Goal: Navigation & Orientation: Find specific page/section

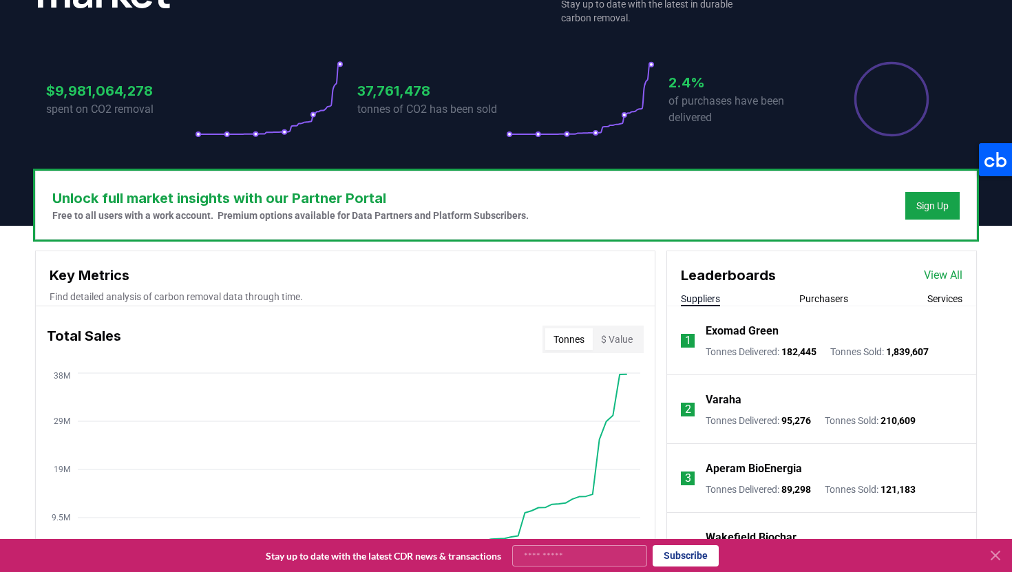
scroll to position [271, 0]
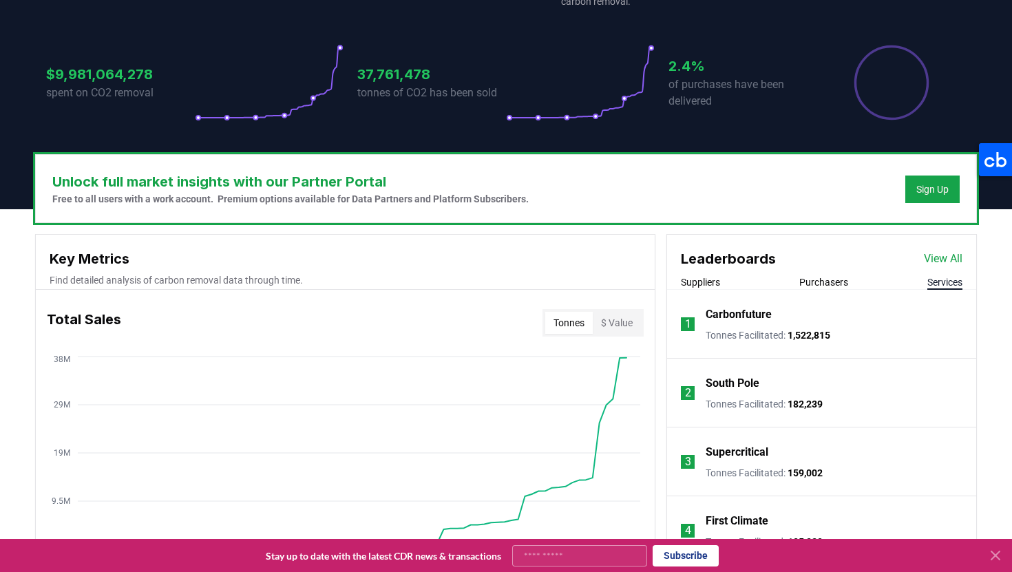
click at [944, 277] on button "Services" at bounding box center [944, 282] width 35 height 14
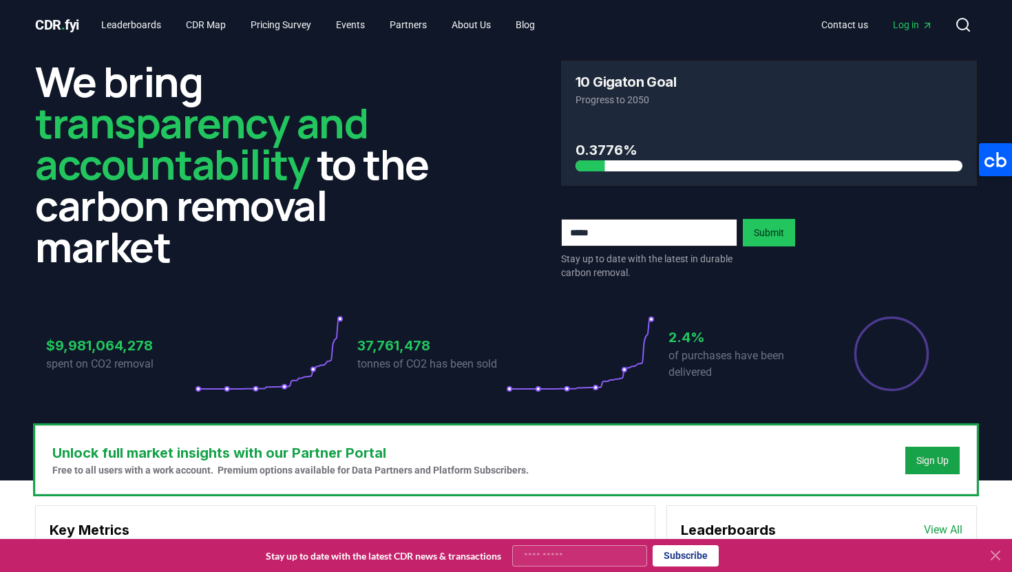
scroll to position [1, 0]
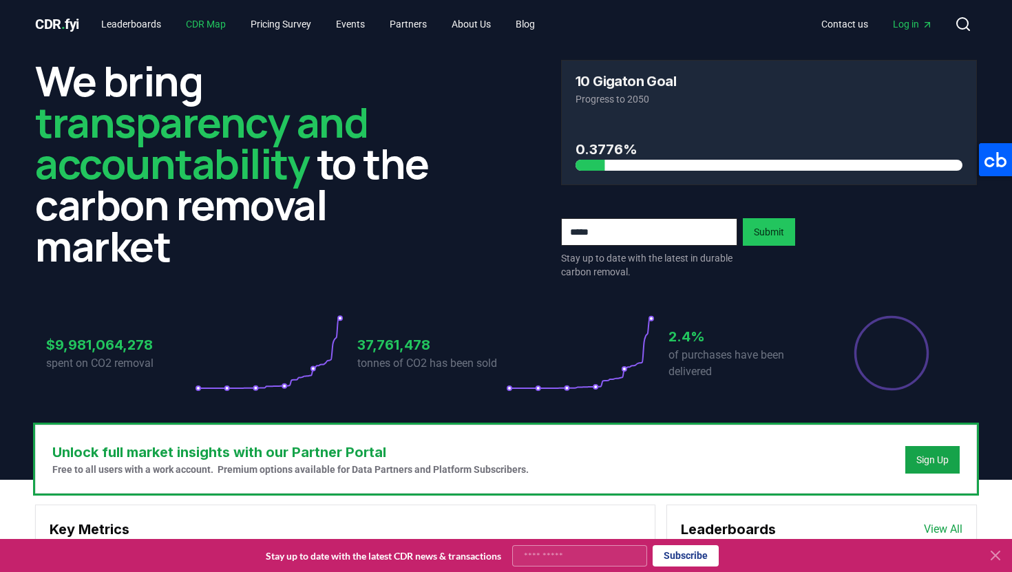
click at [220, 24] on link "CDR Map" at bounding box center [206, 24] width 62 height 25
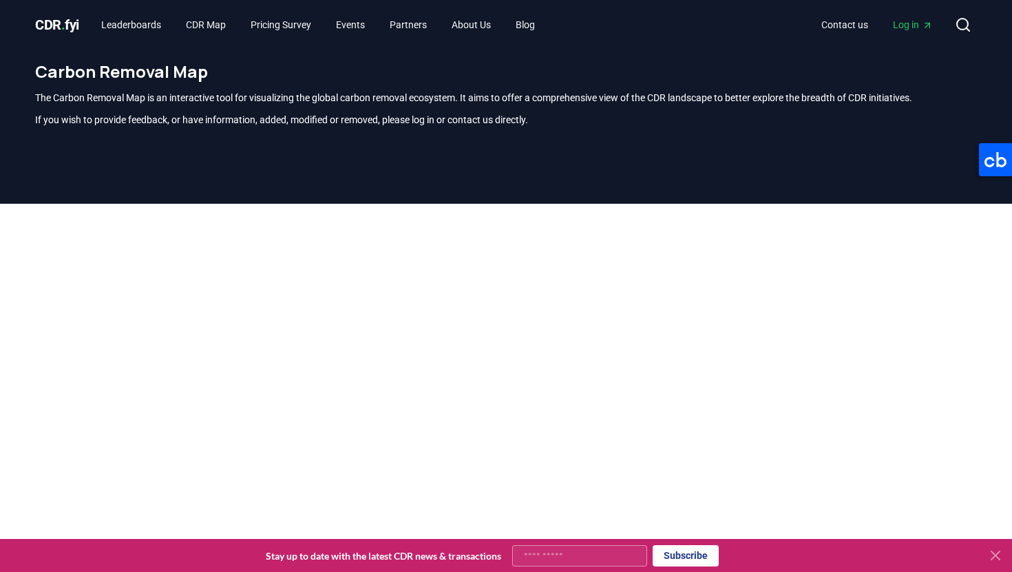
click at [20, 40] on header "CDR . fyi Leaderboards CDR Map Pricing Survey Events Partners About Us Blog Con…" at bounding box center [506, 25] width 1012 height 50
click at [133, 23] on link "Leaderboards" at bounding box center [131, 24] width 82 height 25
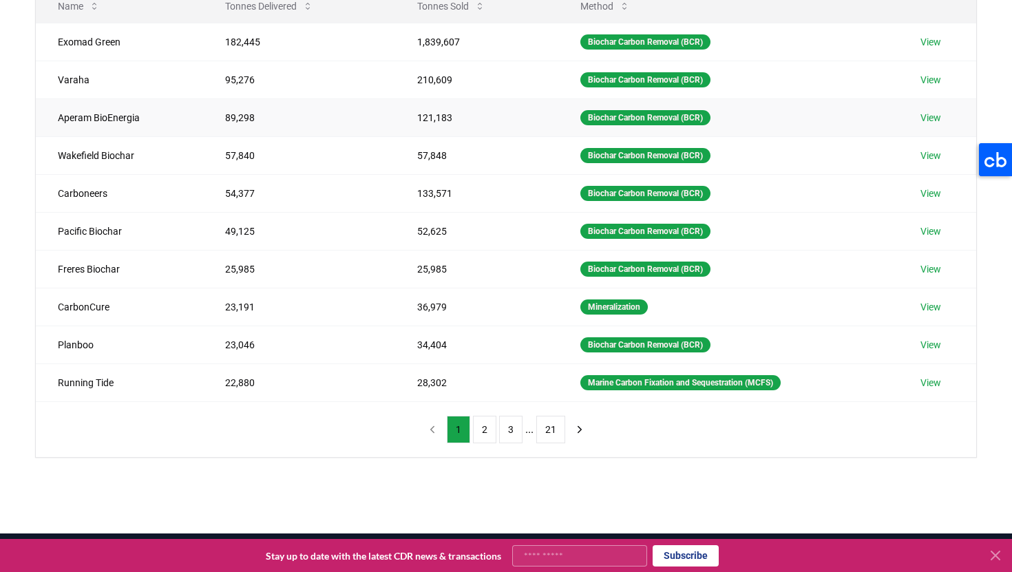
scroll to position [200, 0]
